Goal: Task Accomplishment & Management: Use online tool/utility

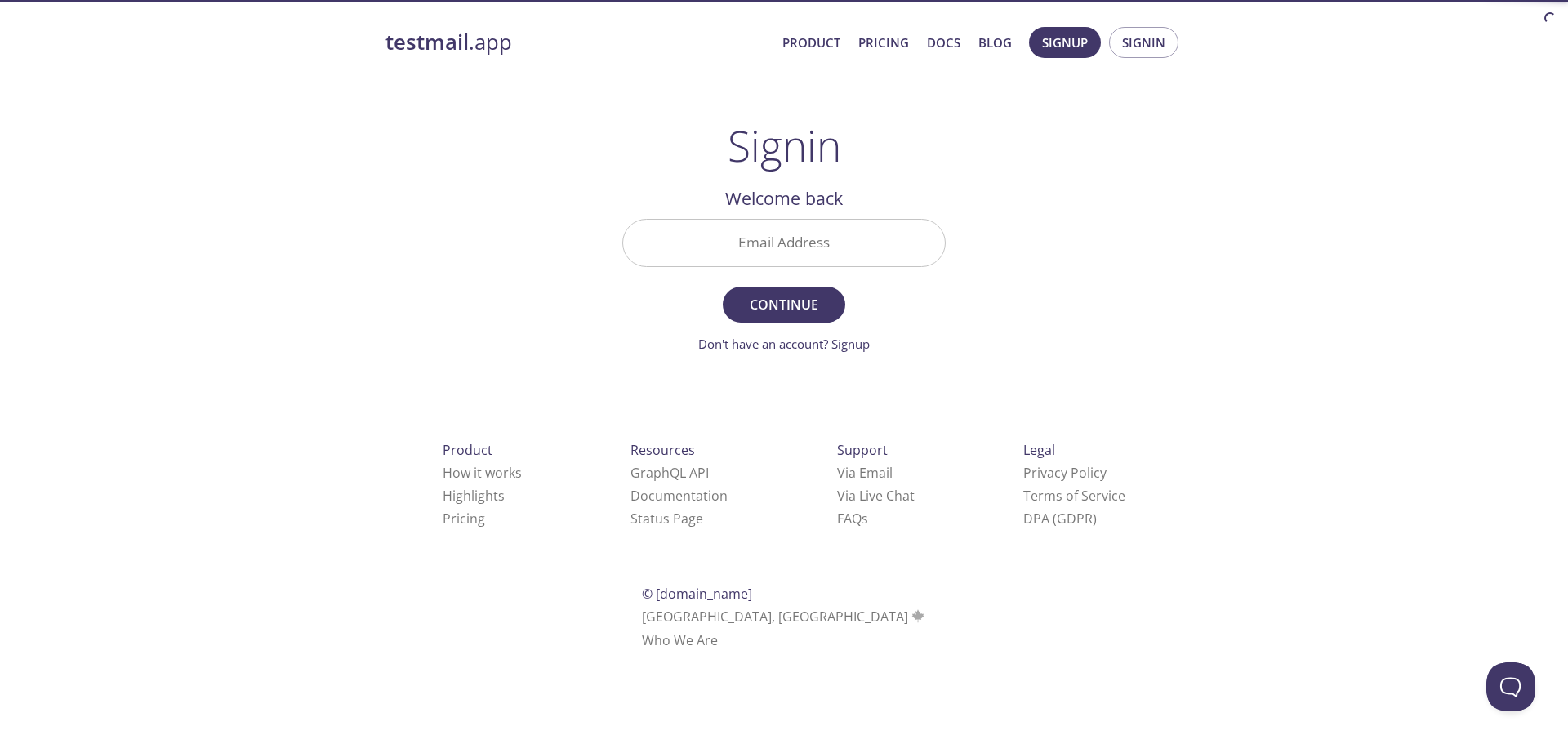
click at [885, 248] on input "Email Address" at bounding box center [784, 243] width 322 height 47
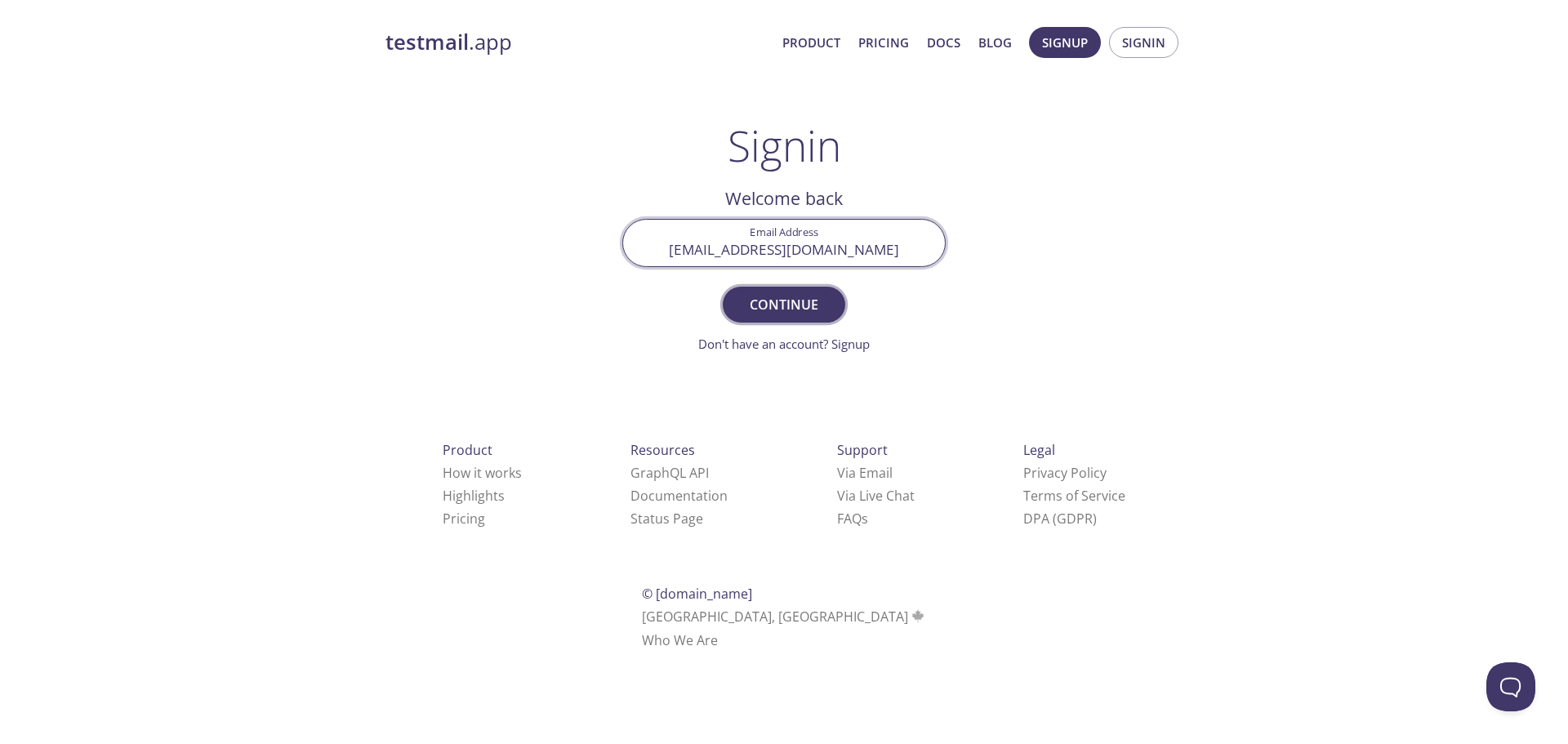
type input "[EMAIL_ADDRESS][DOMAIN_NAME]"
click at [771, 306] on span "Continue" at bounding box center [784, 305] width 86 height 23
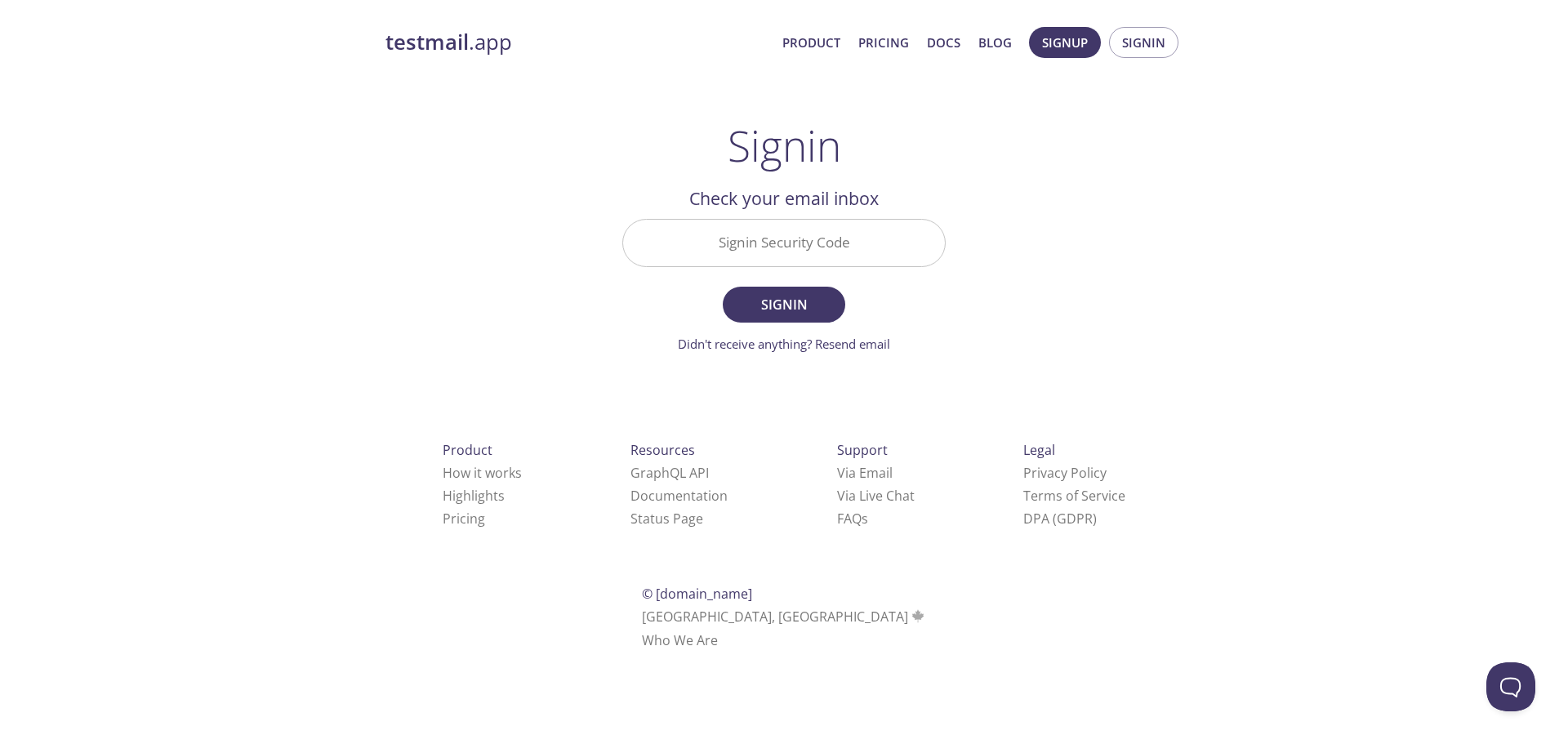
click at [732, 233] on input "Signin Security Code" at bounding box center [784, 243] width 322 height 47
paste input "67LDVSE"
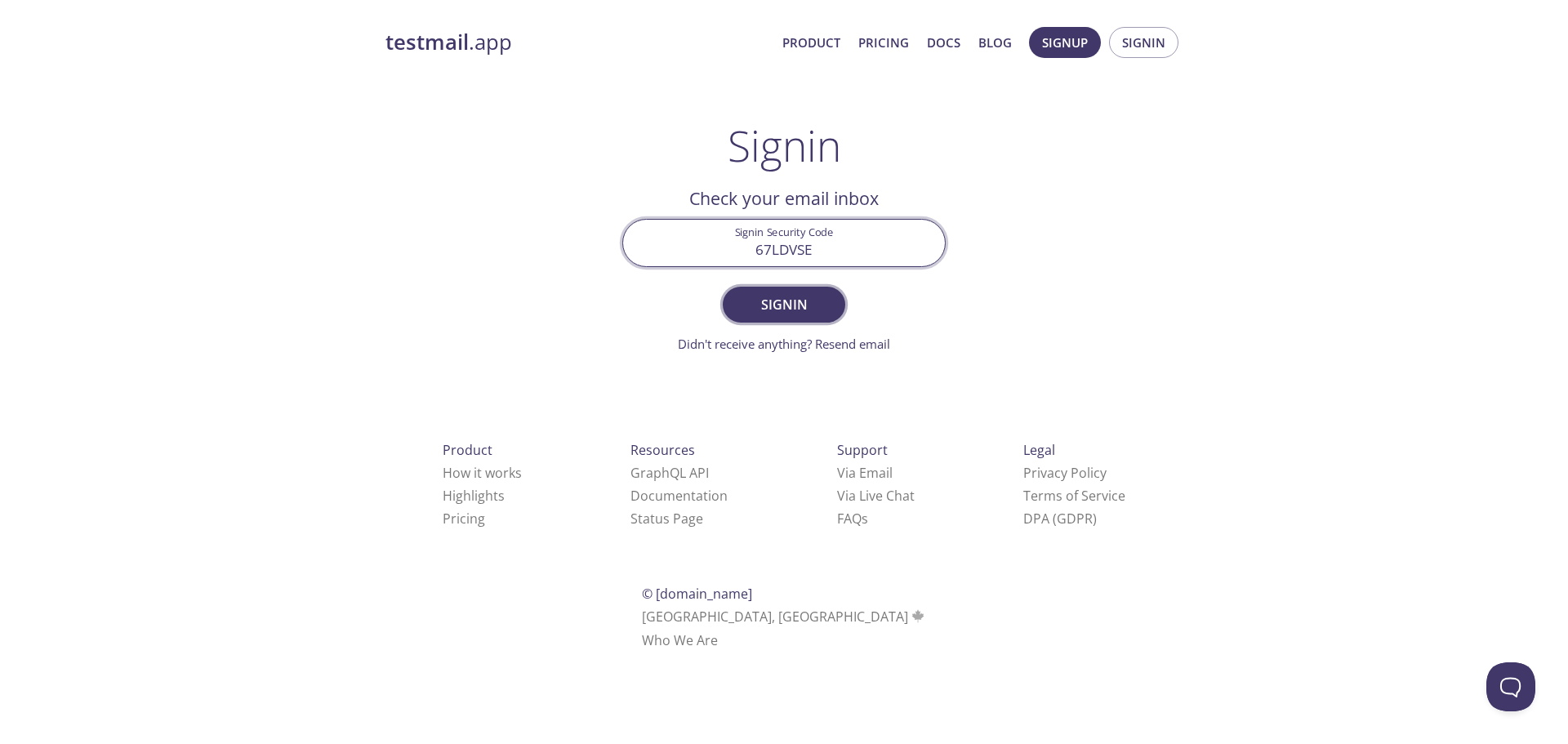
type input "67LDVSE"
click at [778, 312] on span "Signin" at bounding box center [784, 305] width 86 height 23
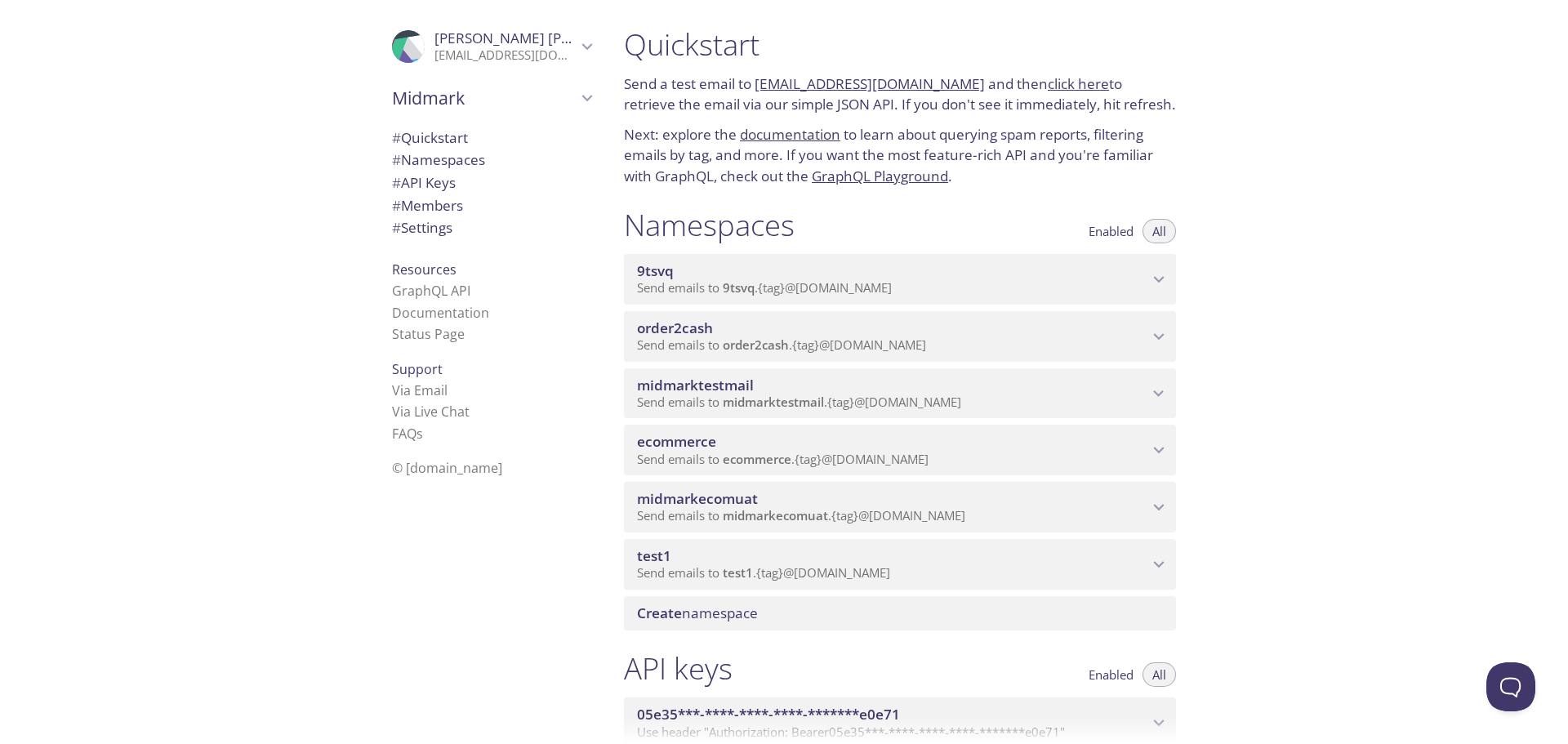
click at [1161, 448] on icon "ecommerce namespace" at bounding box center [1159, 450] width 22 height 22
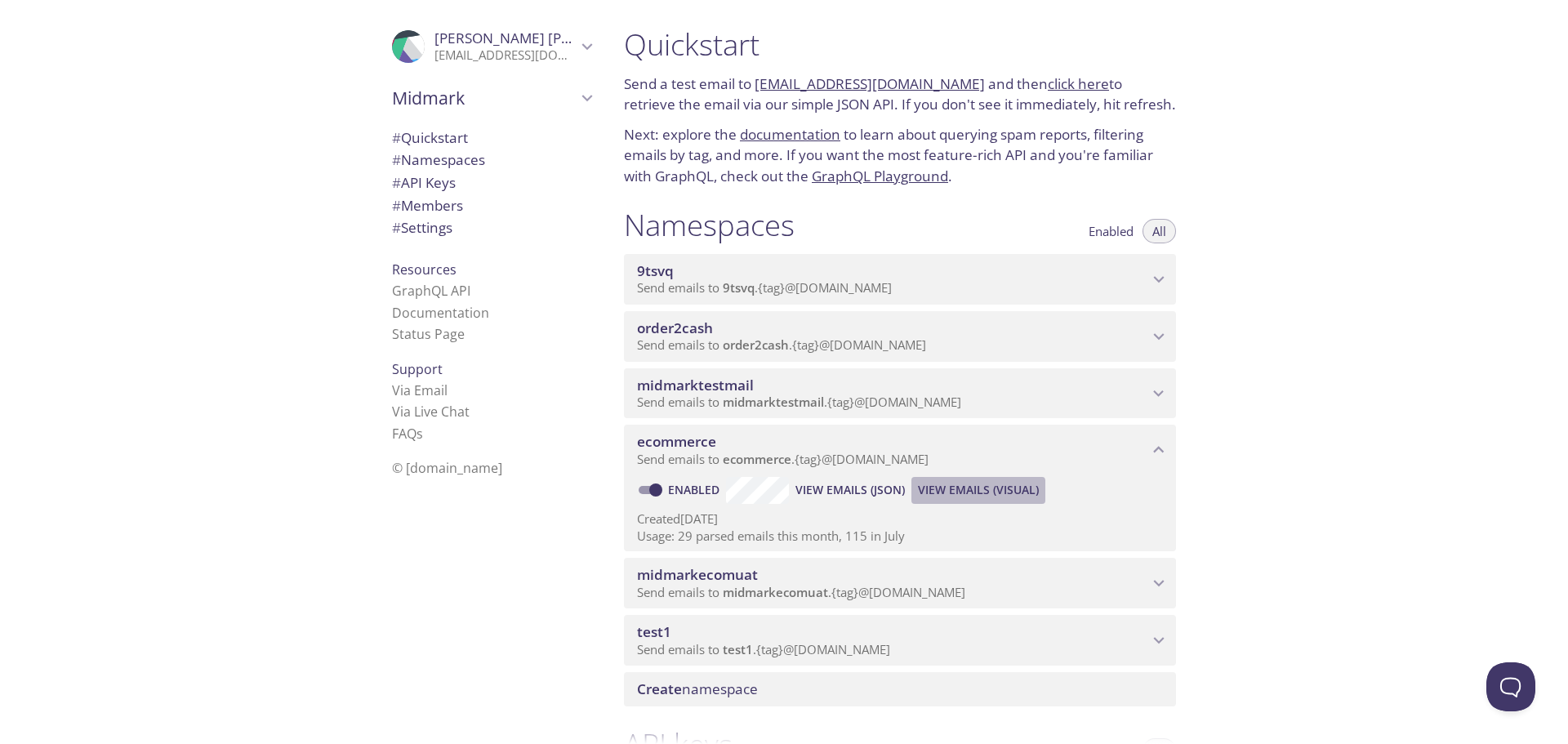
click at [954, 492] on span "View Emails (Visual)" at bounding box center [979, 490] width 121 height 20
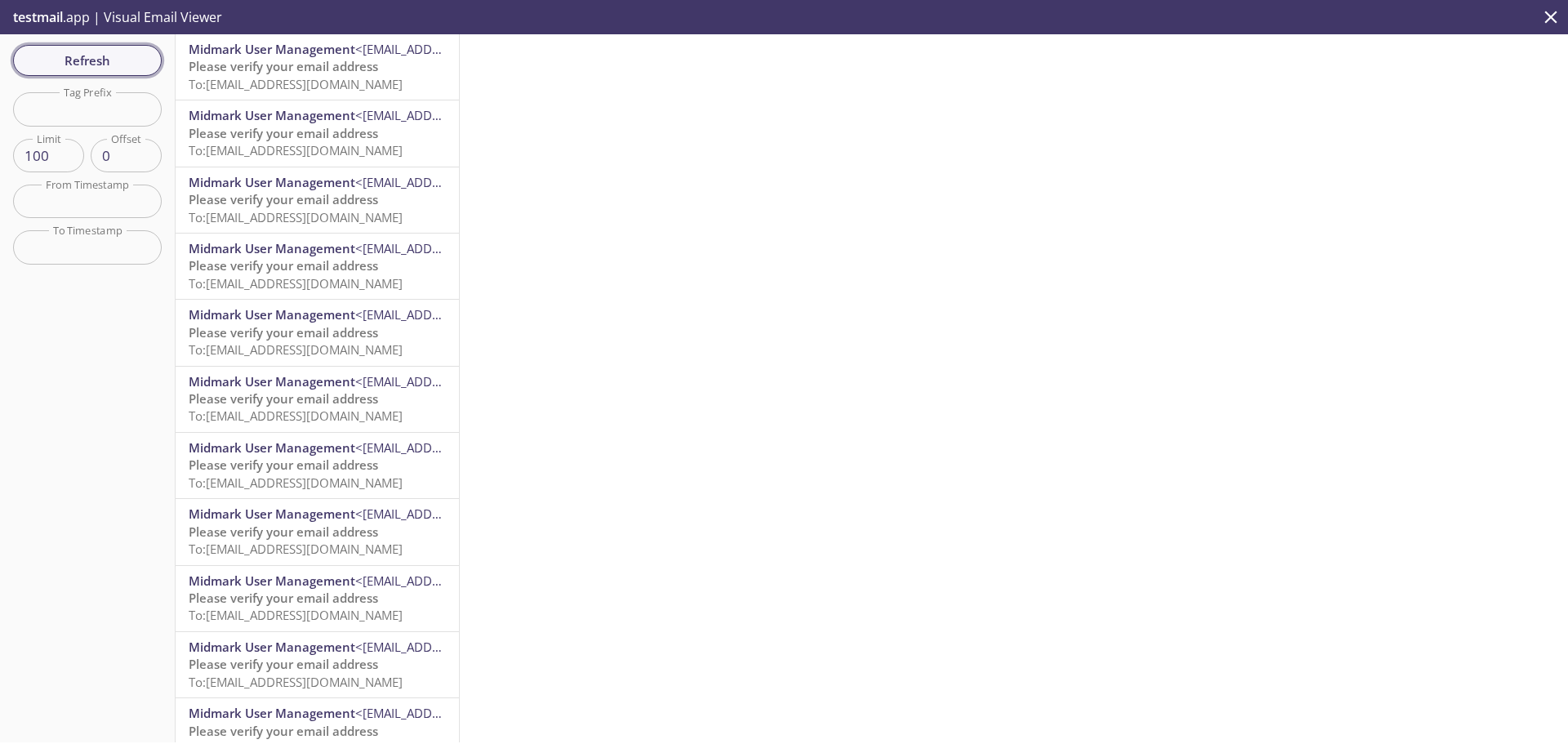
click at [83, 69] on span "Refresh" at bounding box center [87, 60] width 123 height 22
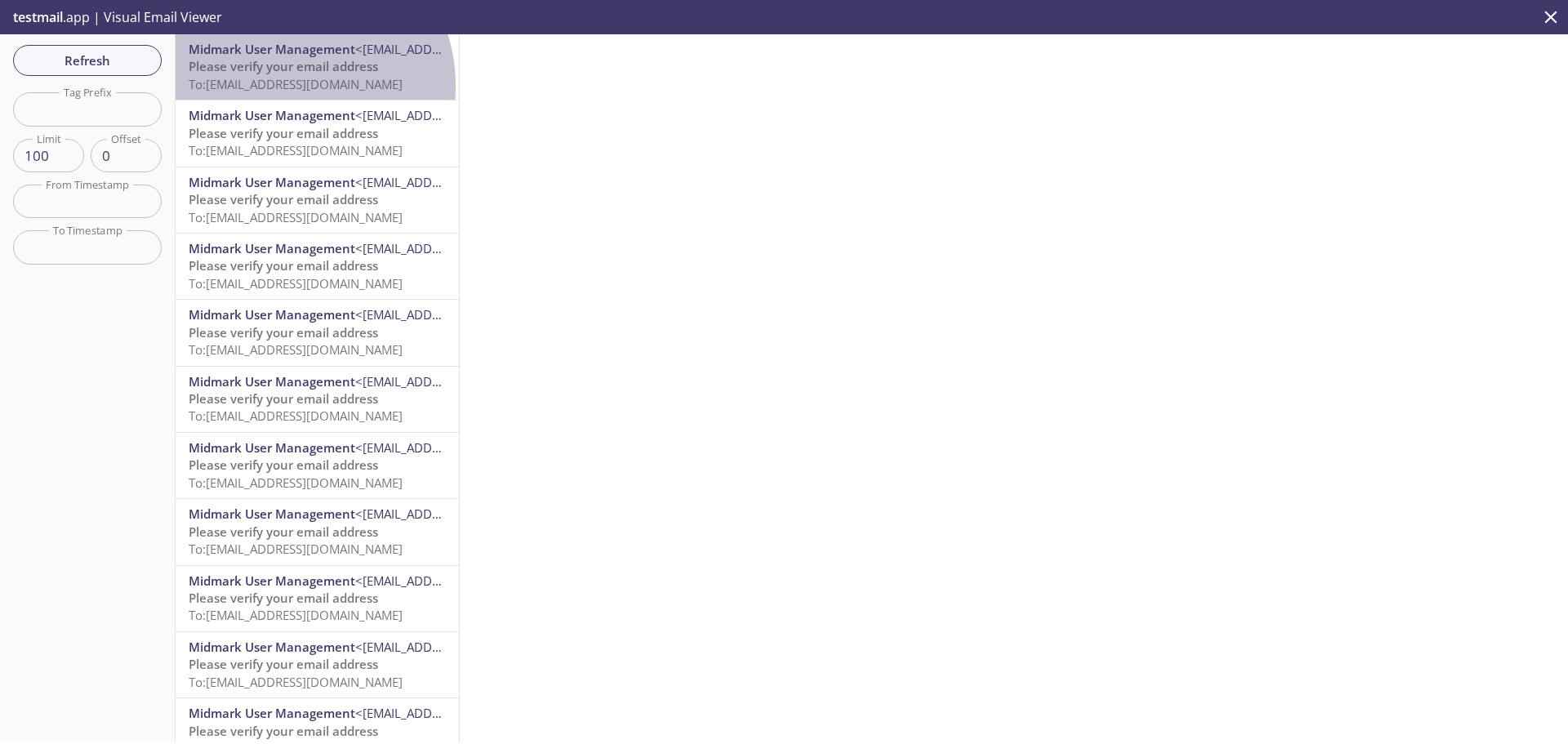
click at [284, 85] on span "To: [EMAIL_ADDRESS][DOMAIN_NAME]" at bounding box center [296, 84] width 214 height 16
